Goal: Task Accomplishment & Management: Use online tool/utility

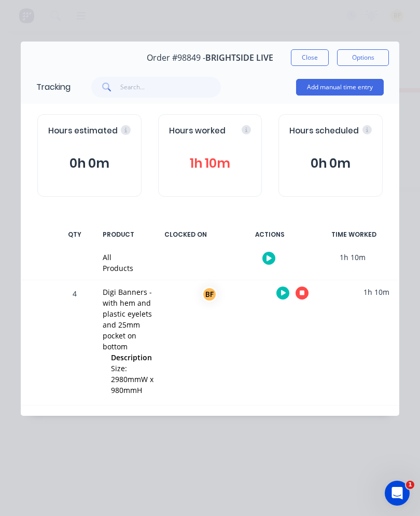
click at [307, 286] on div at bounding box center [293, 292] width 78 height 25
click at [305, 295] on button "button" at bounding box center [302, 292] width 13 height 13
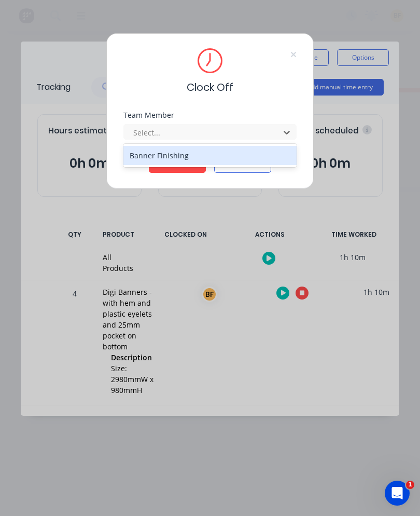
click at [259, 139] on div "Select..." at bounding box center [203, 133] width 148 height 16
click at [210, 158] on div "Banner Finishing" at bounding box center [210, 155] width 173 height 19
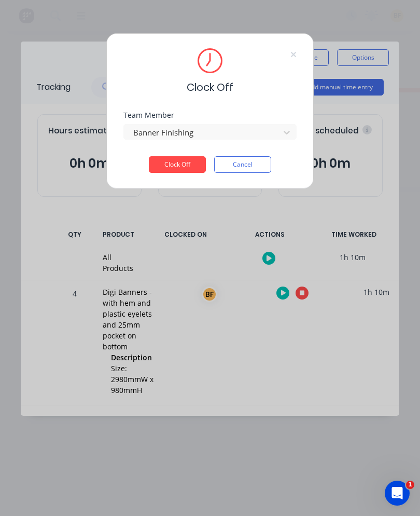
click at [183, 160] on button "Clock Off" at bounding box center [177, 164] width 57 height 17
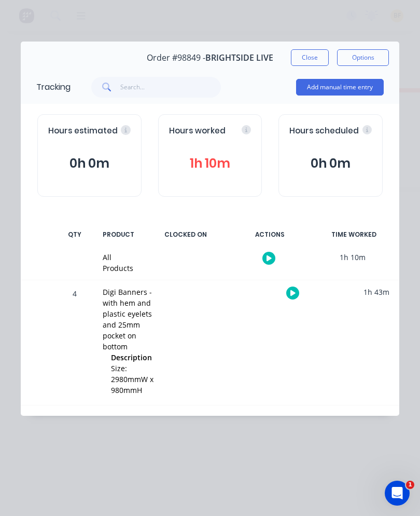
click at [312, 61] on button "Close" at bounding box center [310, 57] width 38 height 17
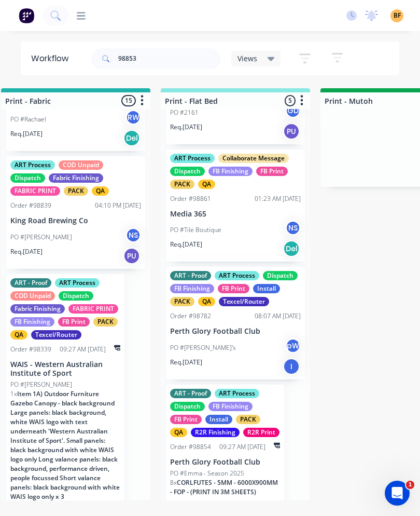
scroll to position [1569, 0]
click at [171, 67] on input "98853" at bounding box center [169, 58] width 103 height 21
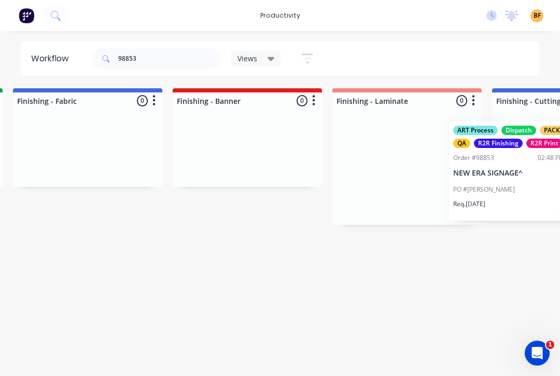
scroll to position [0, 1928]
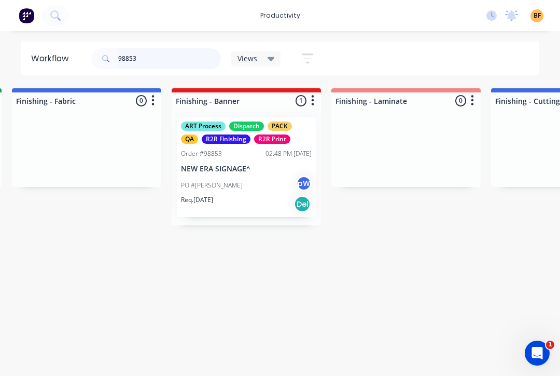
type input "98853"
click at [245, 215] on div "ART Process Dispatch PACK QA R2R Finishing R2R Print Order #98853 02:48 PM [DAT…" at bounding box center [246, 167] width 139 height 100
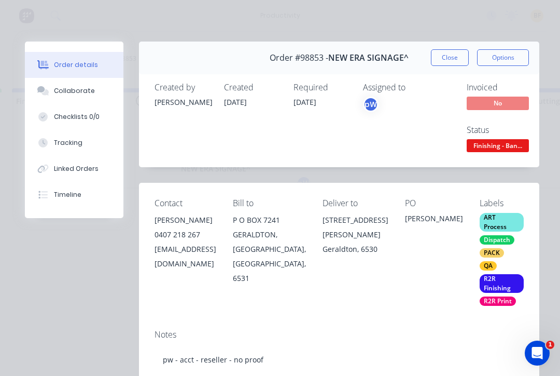
click at [71, 149] on button "Tracking" at bounding box center [74, 143] width 99 height 26
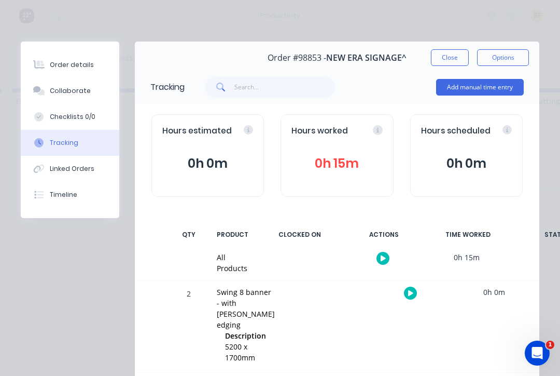
click at [404, 296] on button "button" at bounding box center [410, 292] width 13 height 13
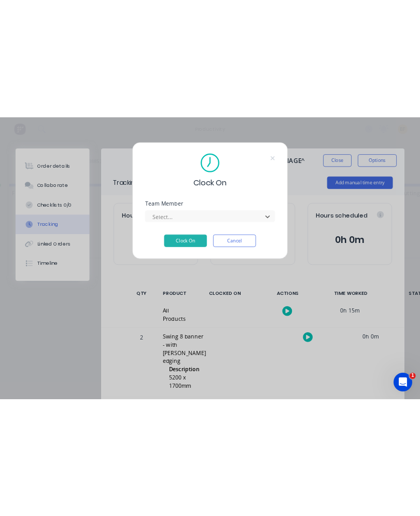
scroll to position [0, 0]
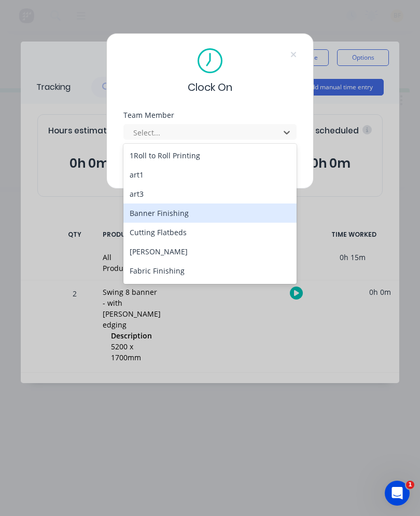
click at [192, 218] on div "Banner Finishing" at bounding box center [210, 212] width 173 height 19
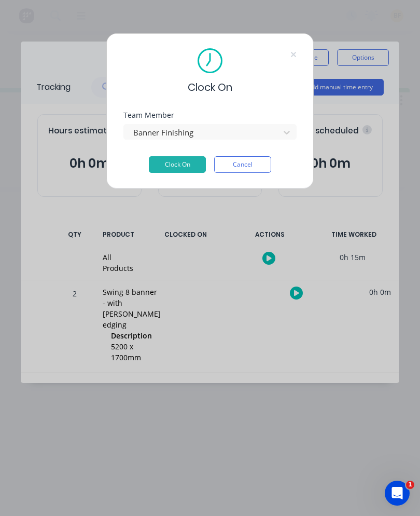
click at [194, 162] on button "Clock On" at bounding box center [177, 164] width 57 height 17
